Goal: Task Accomplishment & Management: Manage account settings

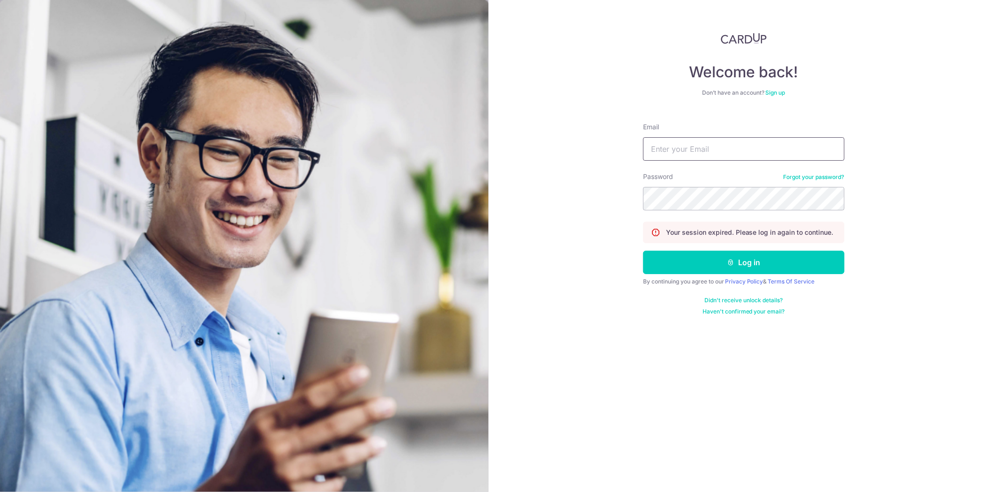
drag, startPoint x: 726, startPoint y: 155, endPoint x: 725, endPoint y: 159, distance: 4.8
click at [726, 155] on input "Email" at bounding box center [743, 148] width 201 height 23
type input "[EMAIL_ADDRESS][DOMAIN_NAME]"
click at [643, 251] on button "Log in" at bounding box center [743, 262] width 201 height 23
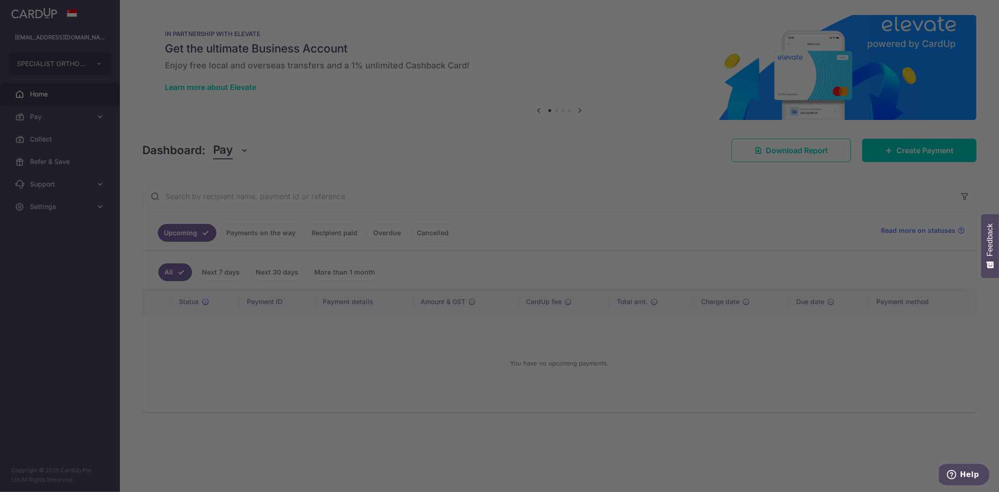
click at [81, 60] on div at bounding box center [504, 248] width 1009 height 497
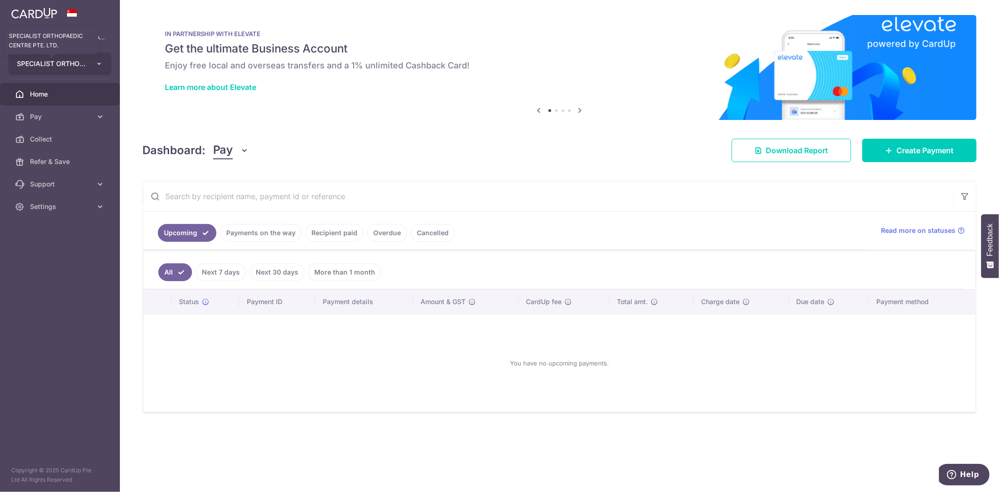
click at [72, 59] on span "SPECIALIST ORTHOPAEDIC CENTRE PTE. LTD." at bounding box center [51, 63] width 69 height 9
click at [78, 109] on link "SPECIALIST ORTHOPAEDIC JOINT TRAUMA CENTRE PTE. LTD." at bounding box center [62, 106] width 107 height 17
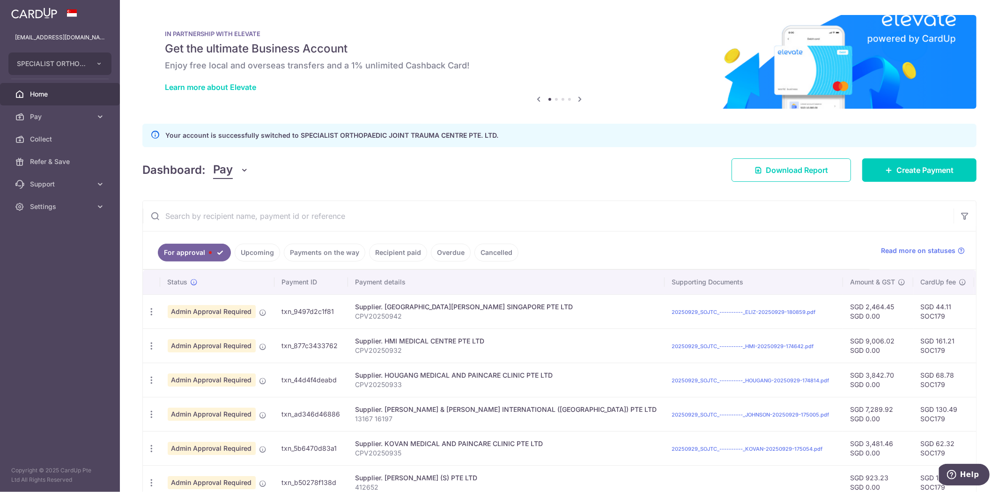
click at [399, 170] on div "Dashboard: Pay Pay Collect Download Report Create Payment" at bounding box center [559, 168] width 834 height 27
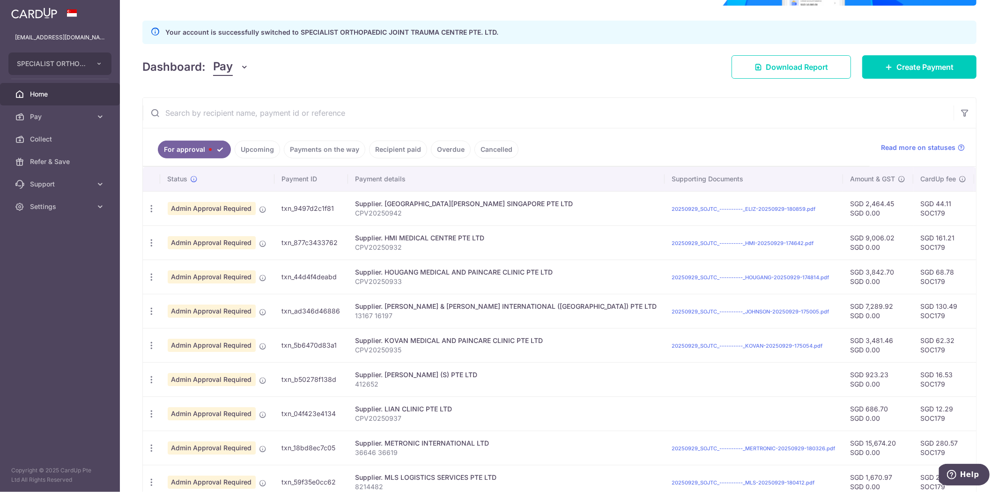
scroll to position [104, 0]
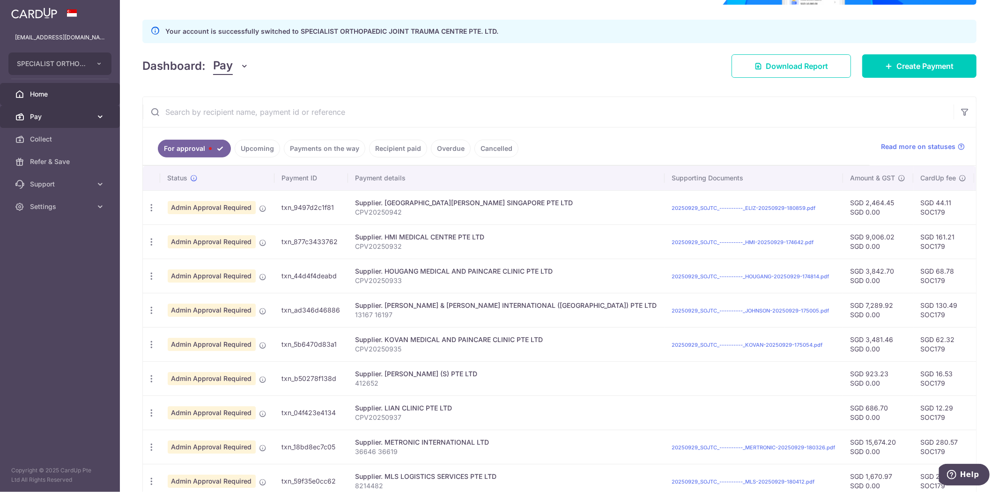
click at [97, 117] on icon at bounding box center [100, 116] width 9 height 9
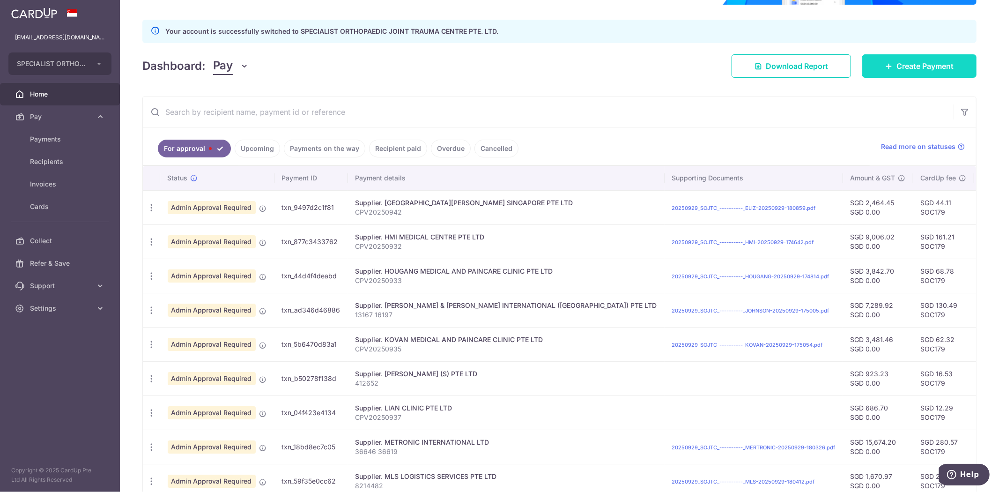
click at [923, 67] on span "Create Payment" at bounding box center [925, 65] width 57 height 11
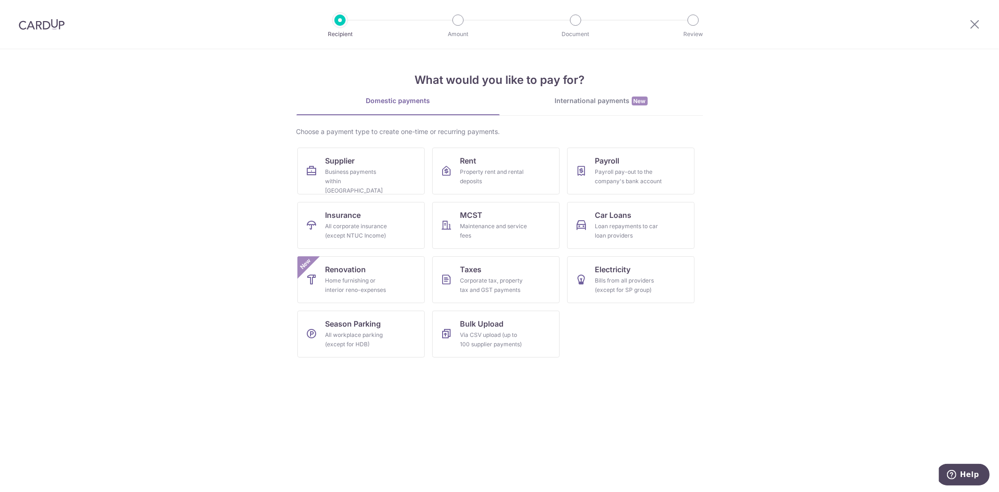
click at [980, 25] on div at bounding box center [974, 24] width 49 height 49
click at [973, 24] on icon at bounding box center [974, 24] width 11 height 12
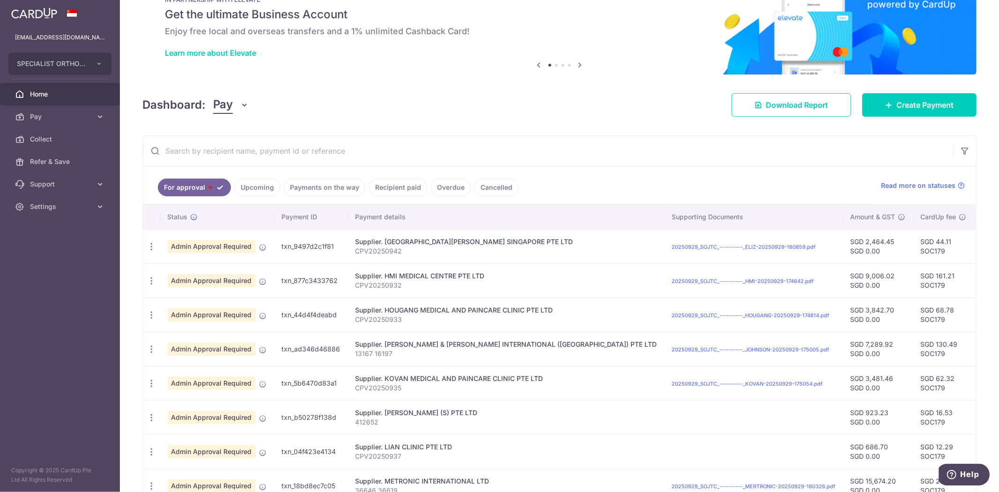
scroll to position [52, 0]
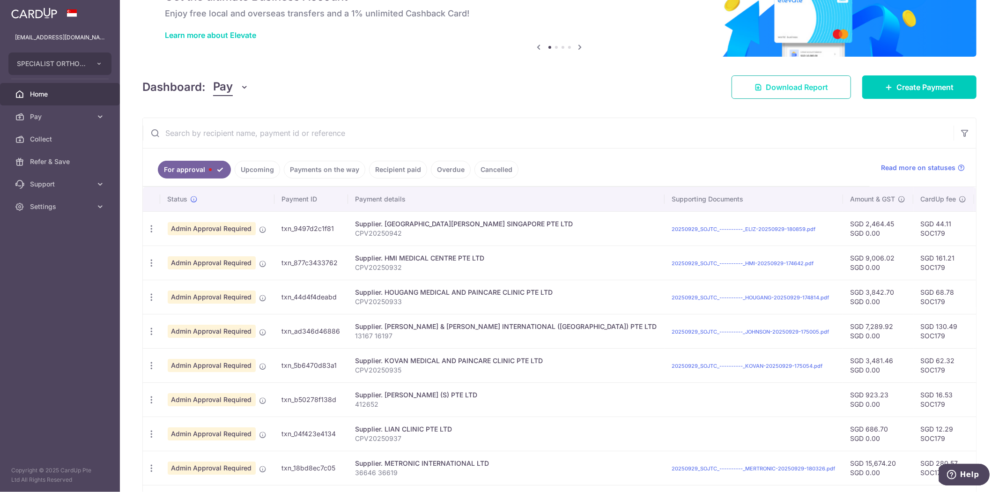
click at [783, 82] on span "Download Report" at bounding box center [797, 87] width 62 height 11
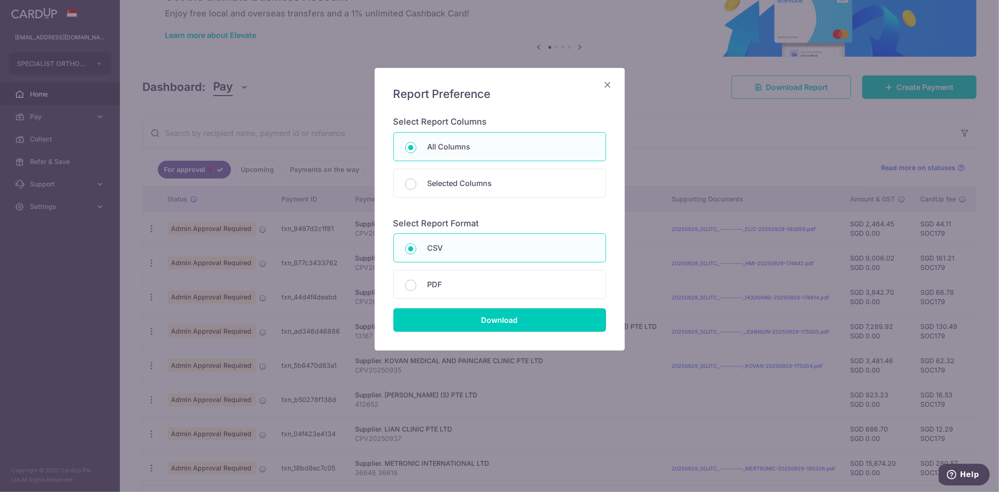
click at [572, 314] on input "Download" at bounding box center [499, 319] width 213 height 23
